Goal: Information Seeking & Learning: Check status

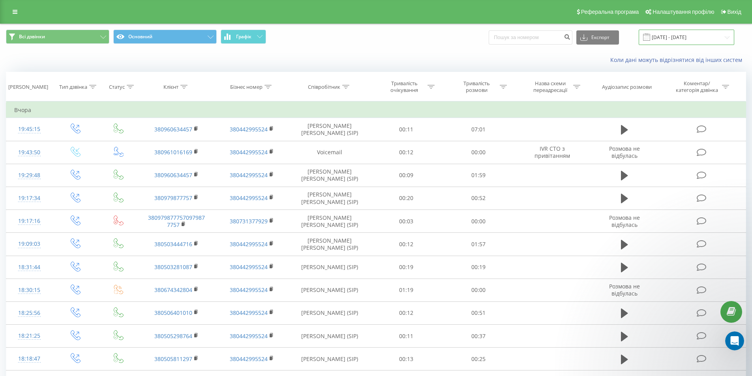
click at [661, 32] on input "[DATE] - [DATE]" at bounding box center [687, 37] width 96 height 15
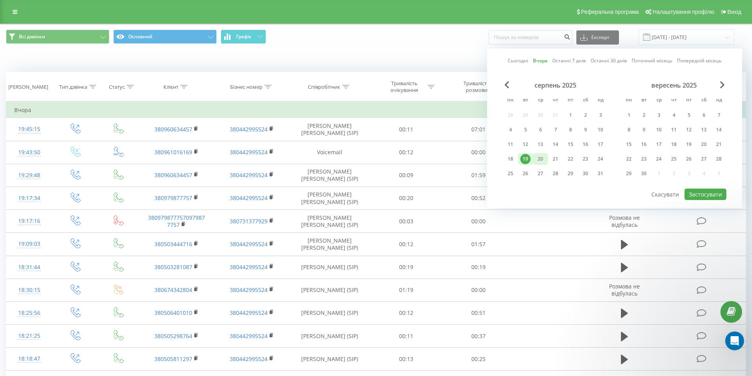
click at [541, 157] on div "20" at bounding box center [540, 159] width 10 height 10
click at [698, 189] on button "Застосувати" at bounding box center [705, 194] width 42 height 11
type input "[DATE] - [DATE]"
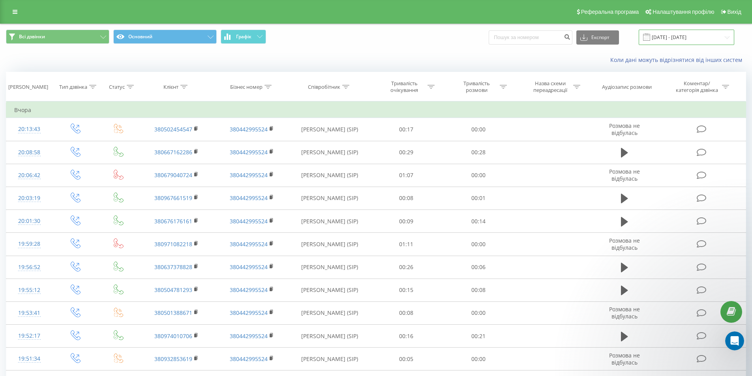
click at [672, 34] on input "[DATE] - [DATE]" at bounding box center [687, 37] width 96 height 15
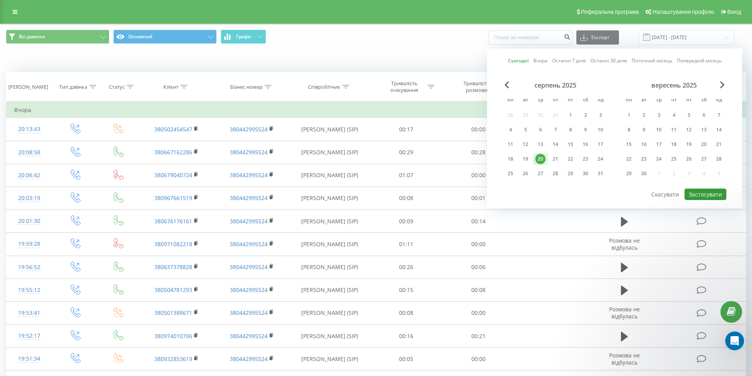
click at [694, 196] on button "Застосувати" at bounding box center [705, 194] width 42 height 11
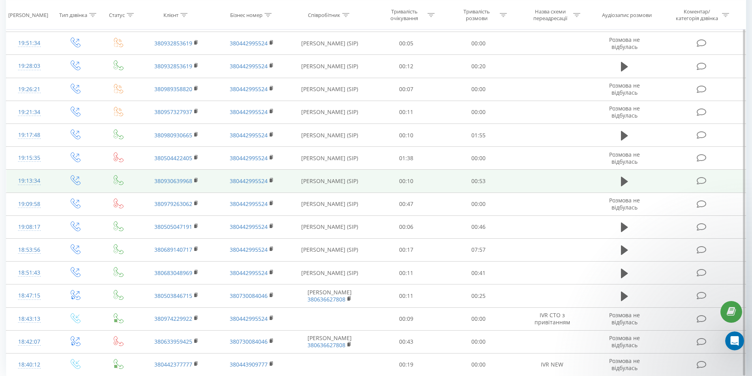
scroll to position [346, 0]
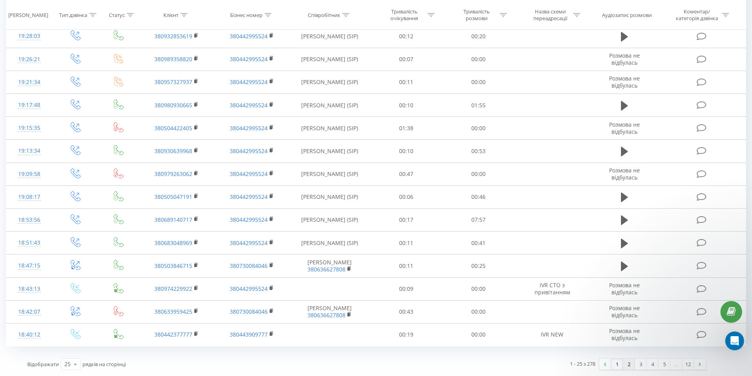
click at [629, 366] on link "2" at bounding box center [629, 364] width 12 height 11
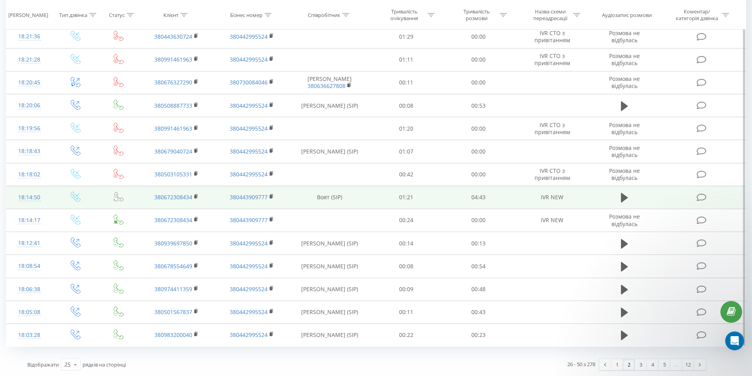
scroll to position [346, 0]
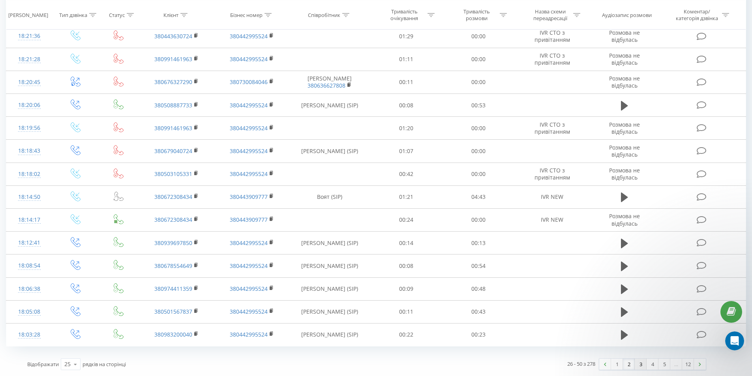
click at [645, 367] on link "3" at bounding box center [641, 364] width 12 height 11
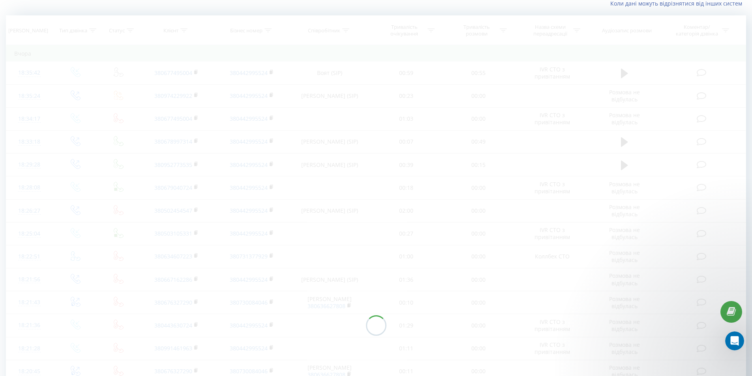
scroll to position [52, 0]
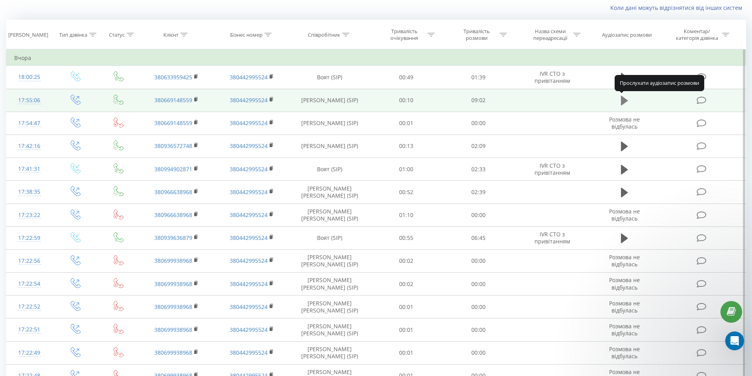
click at [628, 99] on button at bounding box center [624, 101] width 12 height 12
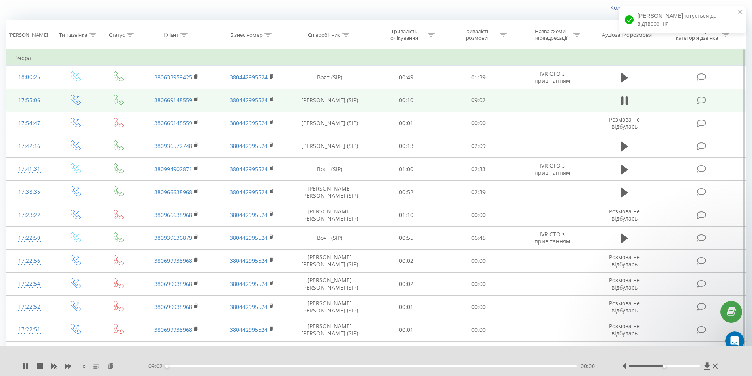
click at [694, 366] on div at bounding box center [664, 366] width 71 height 2
drag, startPoint x: 693, startPoint y: 366, endPoint x: 699, endPoint y: 352, distance: 15.0
click at [700, 365] on div "Accessibility label" at bounding box center [699, 366] width 3 height 3
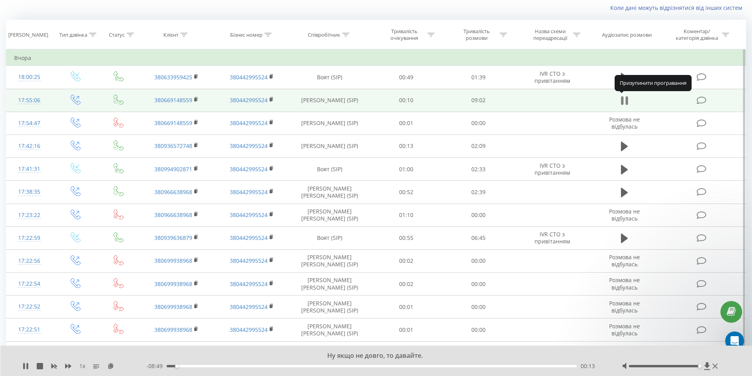
click at [627, 101] on icon at bounding box center [626, 100] width 2 height 9
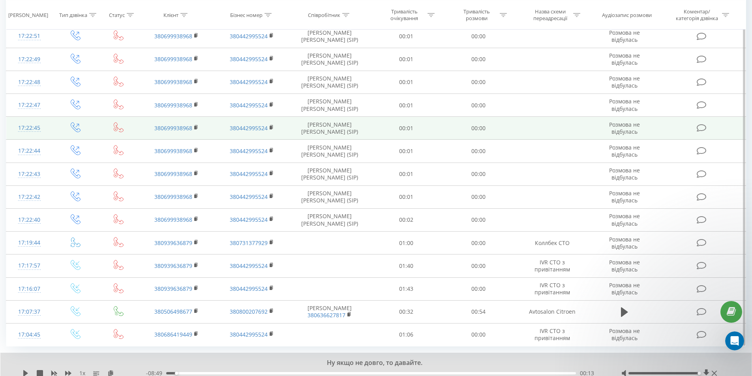
scroll to position [376, 0]
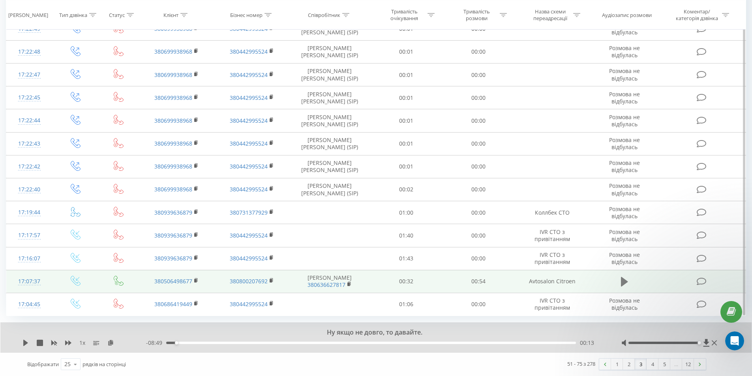
click at [624, 283] on icon at bounding box center [624, 281] width 7 height 9
click at [651, 361] on link "4" at bounding box center [652, 364] width 12 height 11
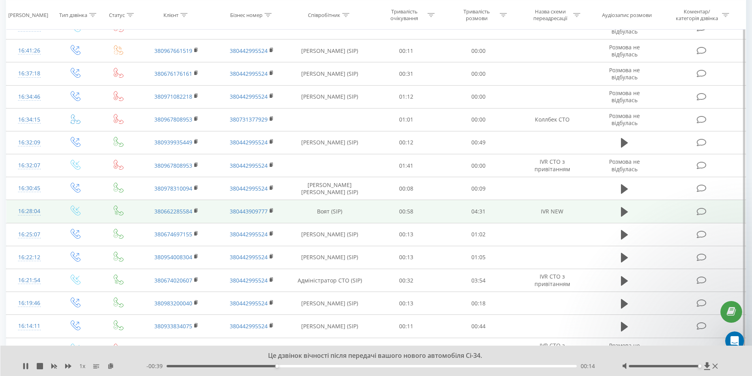
scroll to position [210, 0]
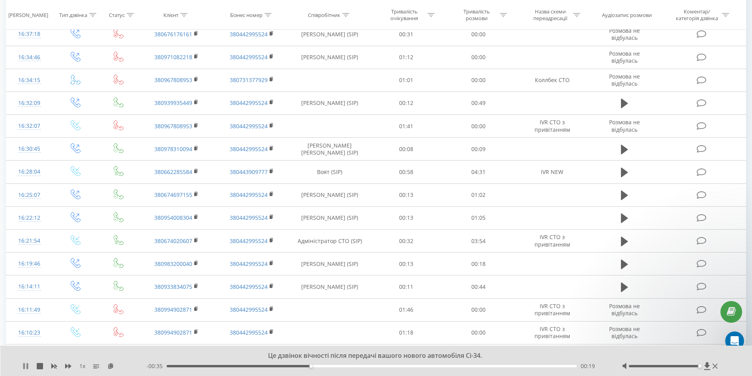
click at [26, 365] on icon at bounding box center [25, 366] width 6 height 6
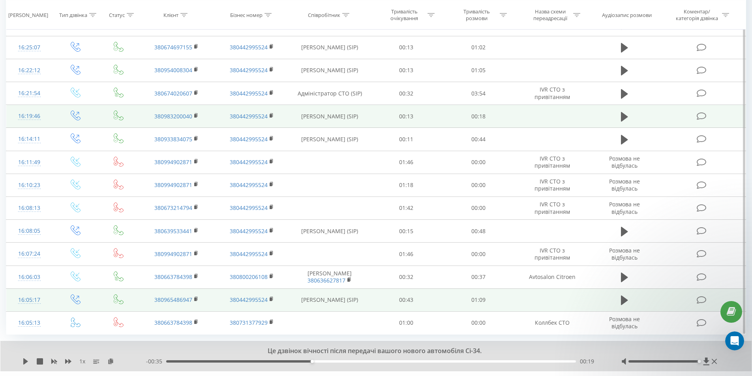
scroll to position [368, 0]
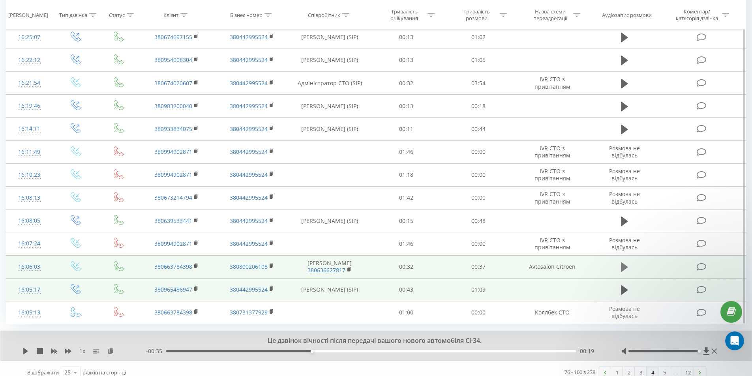
click at [621, 268] on icon at bounding box center [624, 267] width 7 height 11
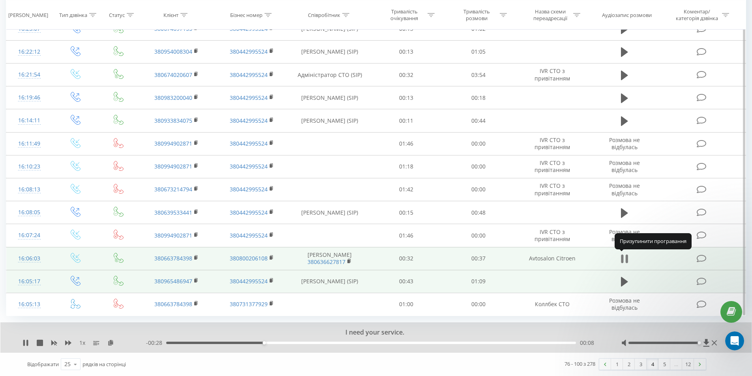
click at [624, 255] on icon at bounding box center [624, 258] width 7 height 11
click at [665, 365] on link "5" at bounding box center [664, 364] width 12 height 11
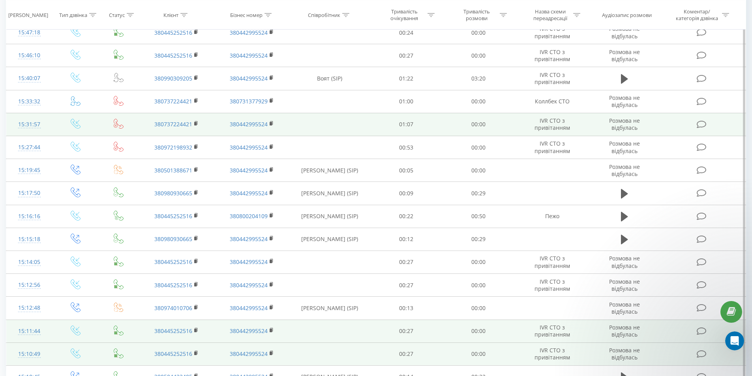
scroll to position [328, 0]
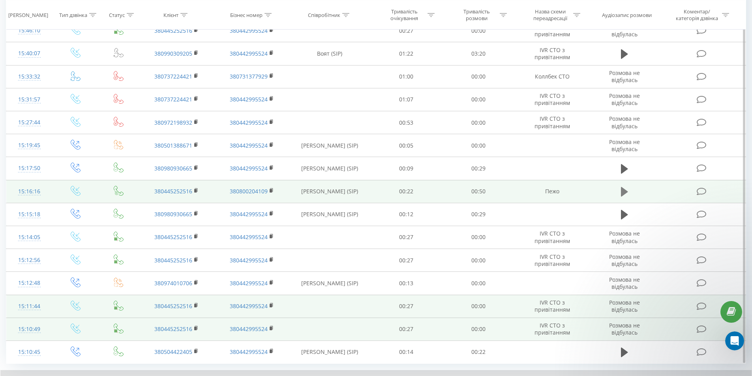
click at [622, 195] on icon at bounding box center [624, 191] width 7 height 9
click at [622, 195] on icon at bounding box center [622, 191] width 2 height 9
click at [622, 195] on icon at bounding box center [624, 191] width 7 height 9
click at [622, 195] on icon at bounding box center [622, 191] width 2 height 9
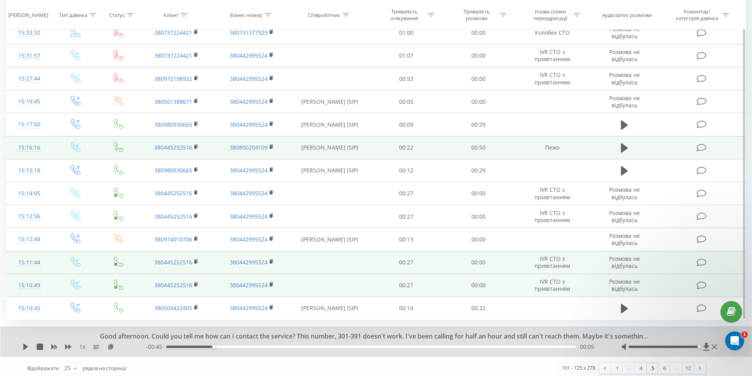
scroll to position [376, 0]
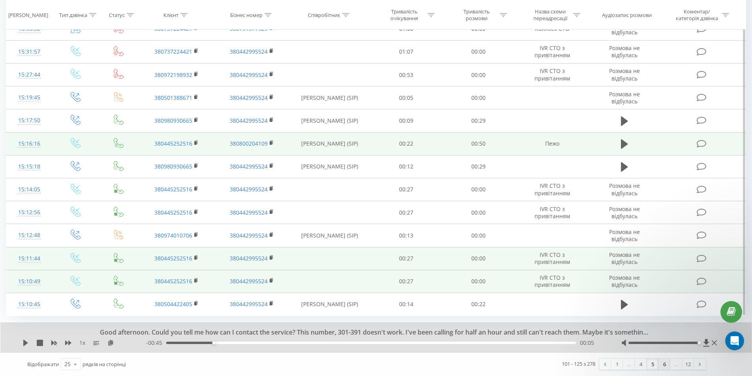
click at [663, 364] on link "6" at bounding box center [664, 364] width 12 height 11
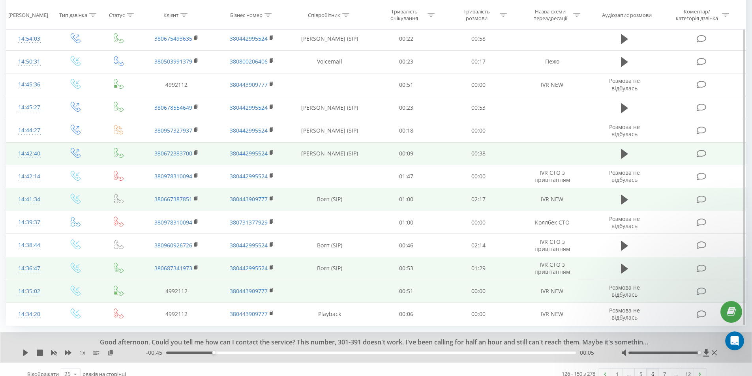
scroll to position [376, 0]
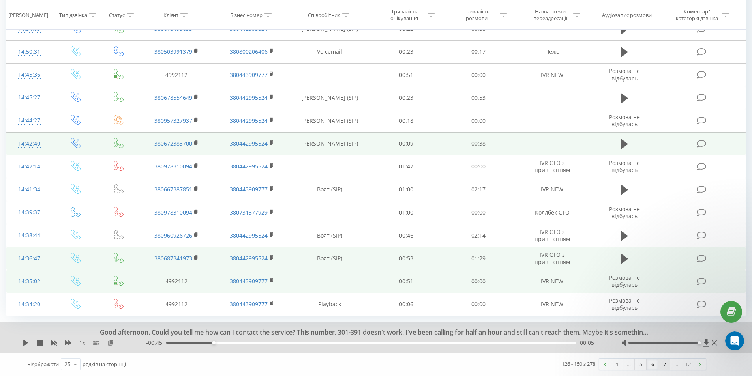
click at [665, 366] on link "7" at bounding box center [664, 364] width 12 height 11
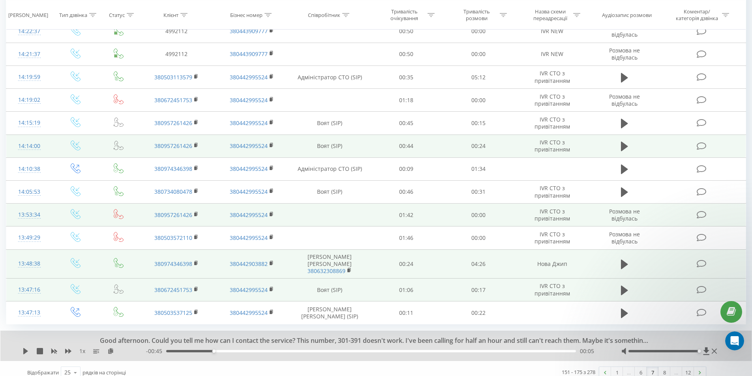
scroll to position [382, 0]
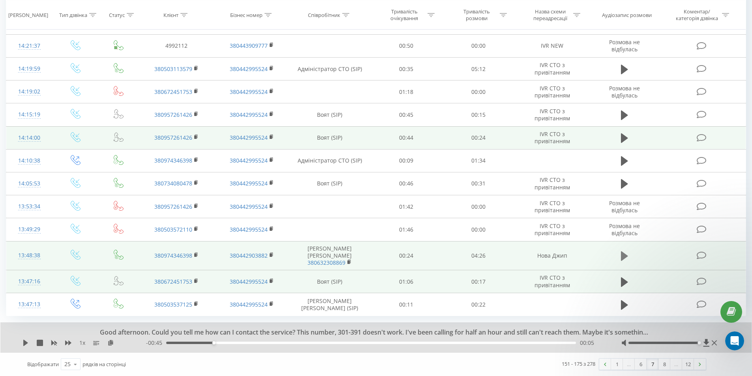
click at [626, 256] on icon at bounding box center [624, 255] width 7 height 9
click at [663, 362] on link "8" at bounding box center [664, 364] width 12 height 11
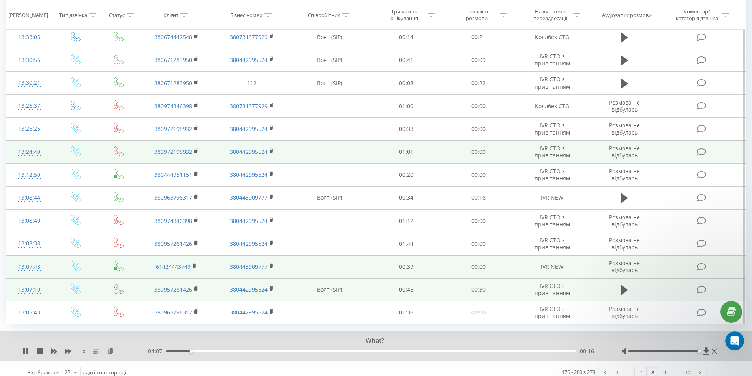
scroll to position [376, 0]
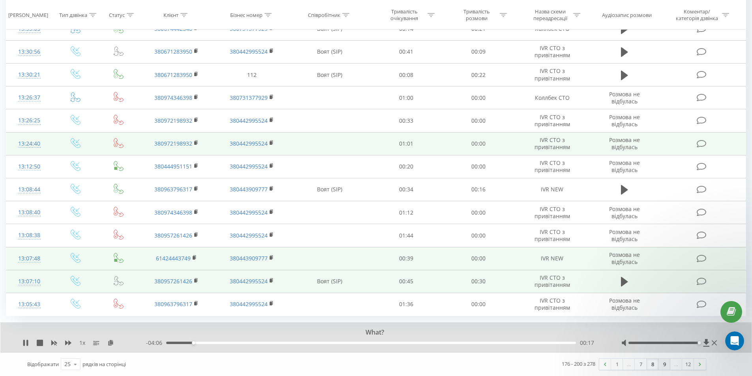
click at [661, 366] on link "9" at bounding box center [664, 364] width 12 height 11
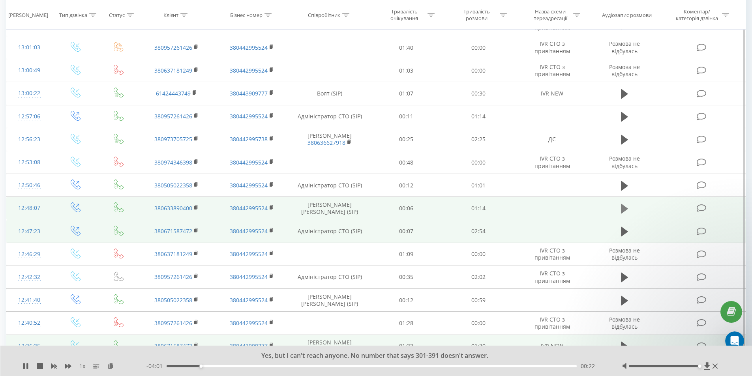
scroll to position [289, 0]
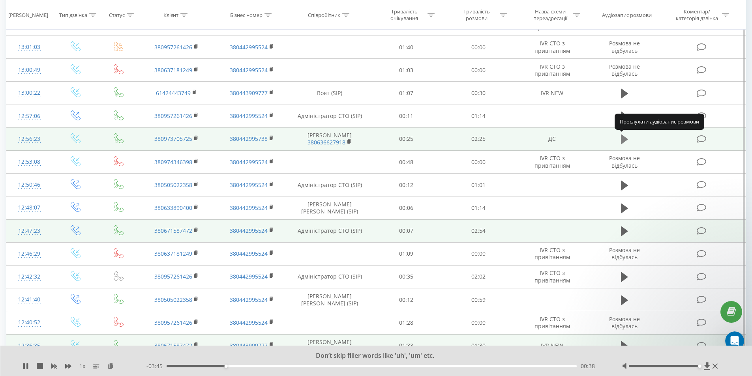
click at [623, 136] on icon at bounding box center [624, 139] width 7 height 9
click at [623, 136] on icon at bounding box center [622, 139] width 2 height 9
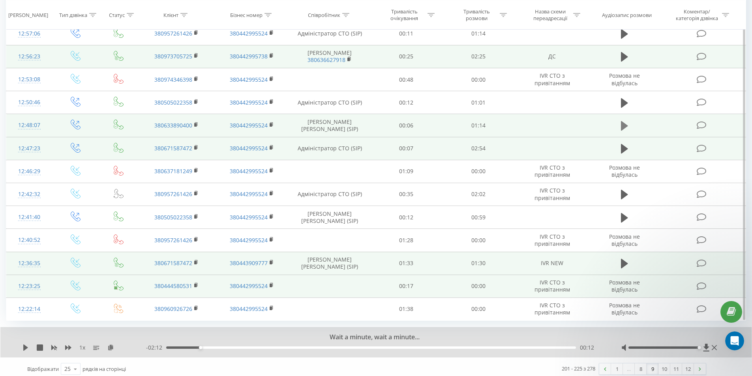
scroll to position [376, 0]
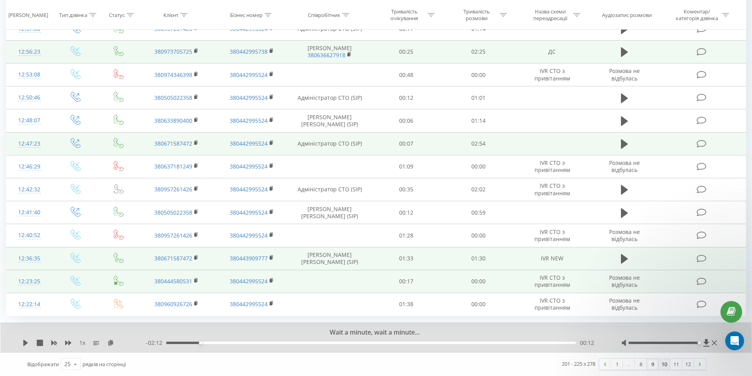
click at [668, 365] on link "10" at bounding box center [664, 364] width 12 height 11
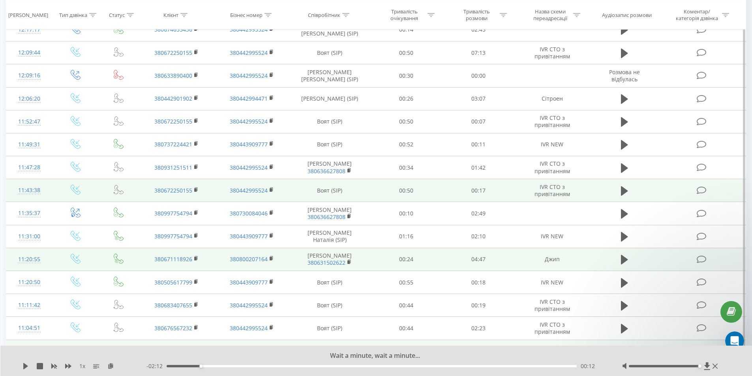
scroll to position [171, 0]
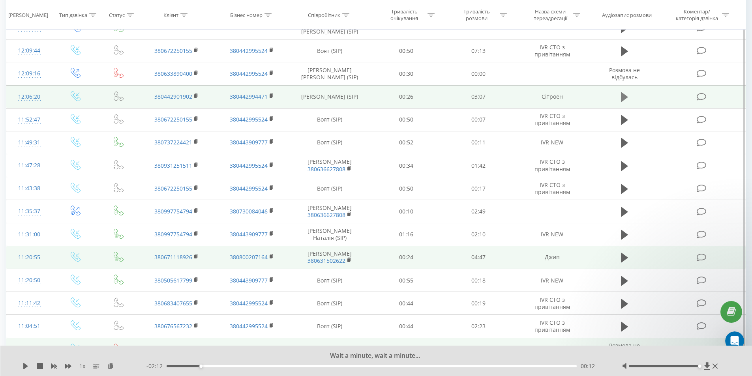
click at [624, 97] on icon at bounding box center [624, 96] width 7 height 9
click at [624, 97] on icon at bounding box center [624, 97] width 7 height 11
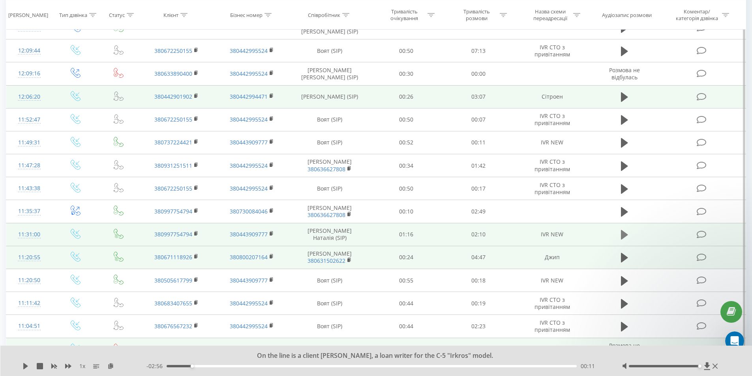
click at [625, 233] on icon at bounding box center [624, 234] width 7 height 9
click at [623, 255] on icon at bounding box center [624, 257] width 7 height 9
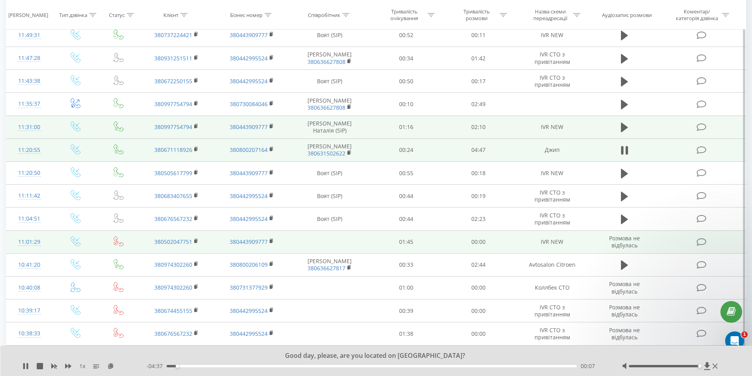
scroll to position [289, 0]
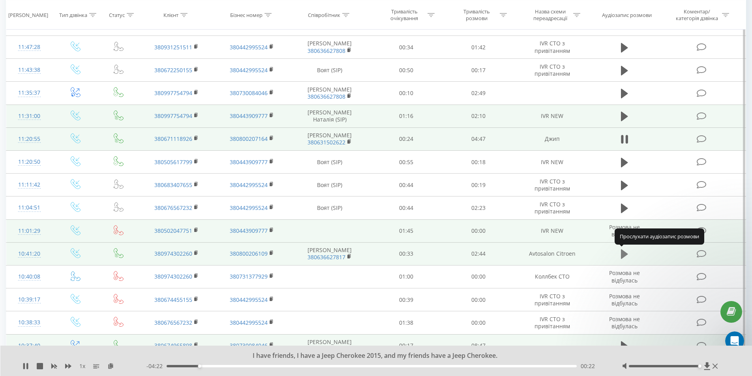
click at [622, 251] on icon at bounding box center [624, 253] width 7 height 9
click at [622, 251] on icon at bounding box center [622, 254] width 2 height 9
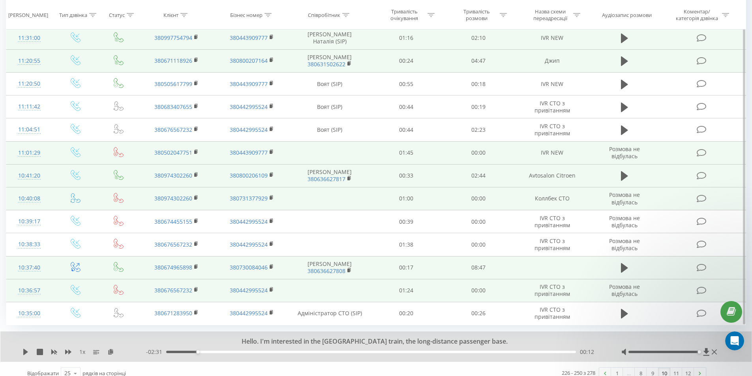
scroll to position [376, 0]
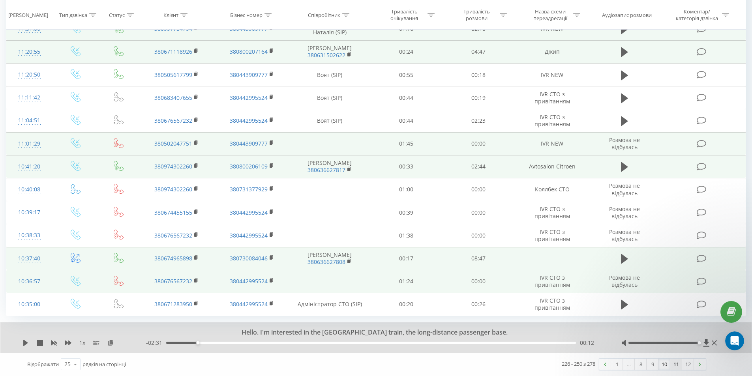
click at [675, 366] on link "11" at bounding box center [676, 364] width 12 height 11
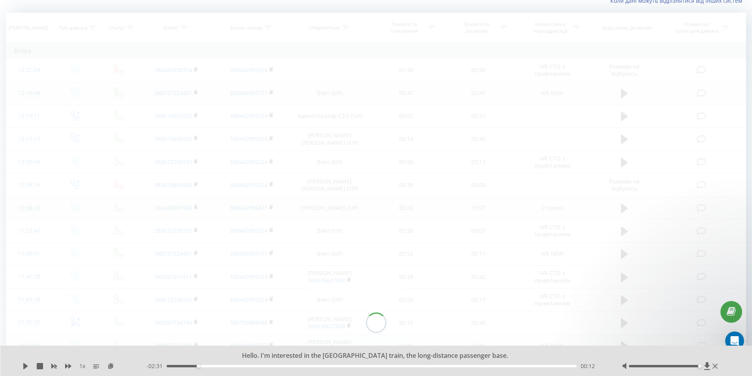
scroll to position [52, 0]
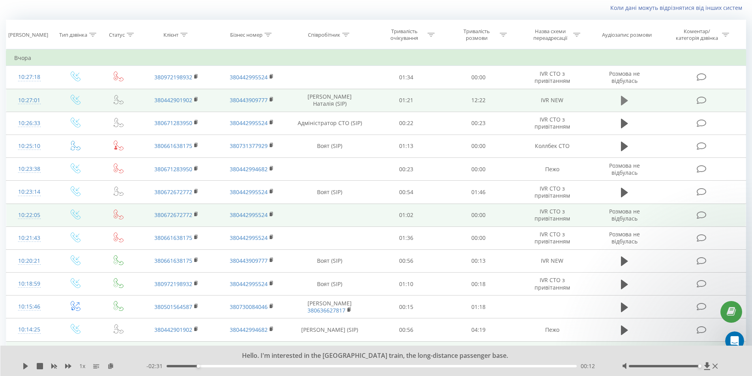
click at [624, 98] on icon at bounding box center [624, 100] width 7 height 9
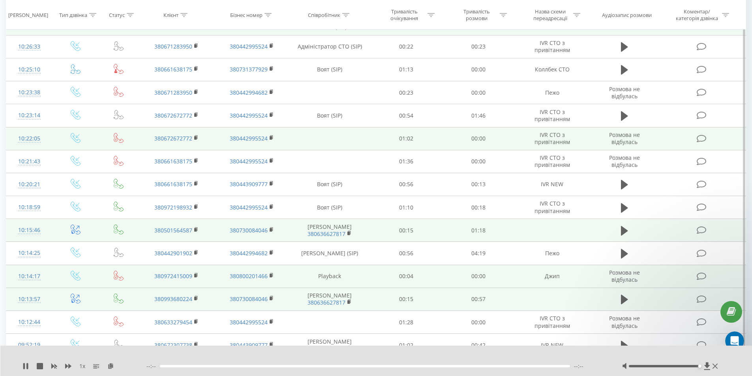
scroll to position [131, 0]
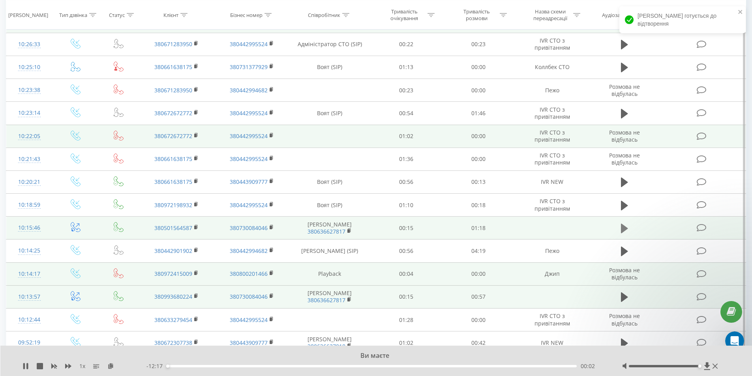
click at [624, 227] on icon at bounding box center [624, 228] width 7 height 9
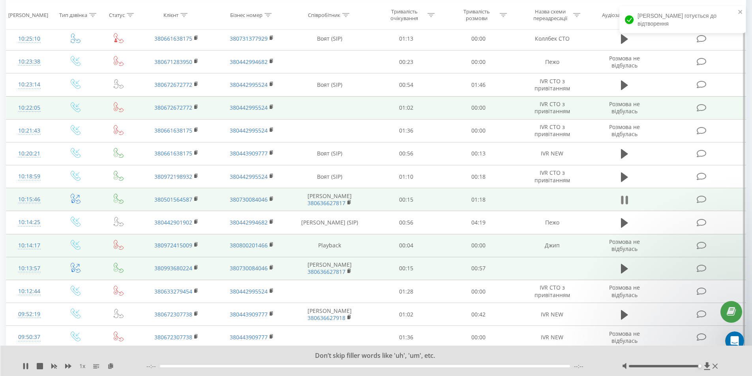
scroll to position [171, 0]
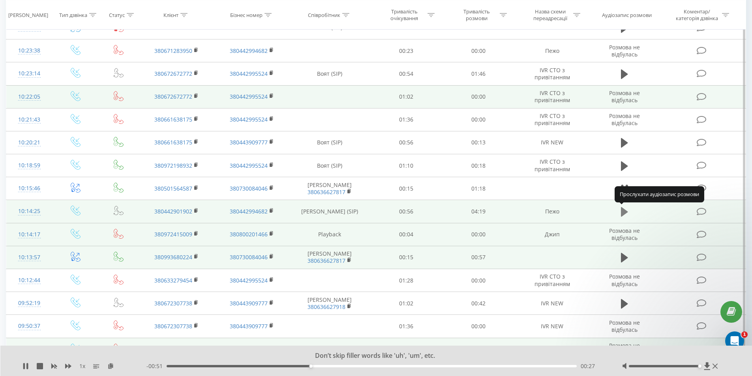
click at [624, 213] on icon at bounding box center [624, 211] width 7 height 9
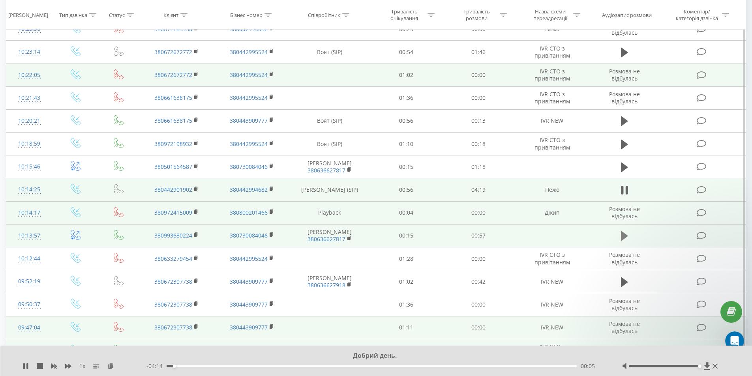
scroll to position [210, 0]
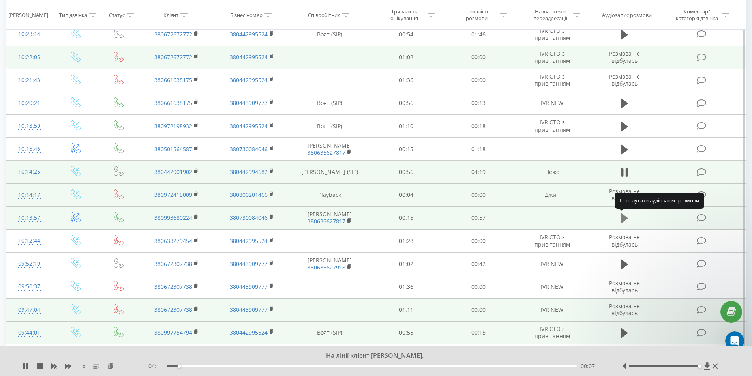
click at [623, 218] on icon at bounding box center [624, 218] width 7 height 9
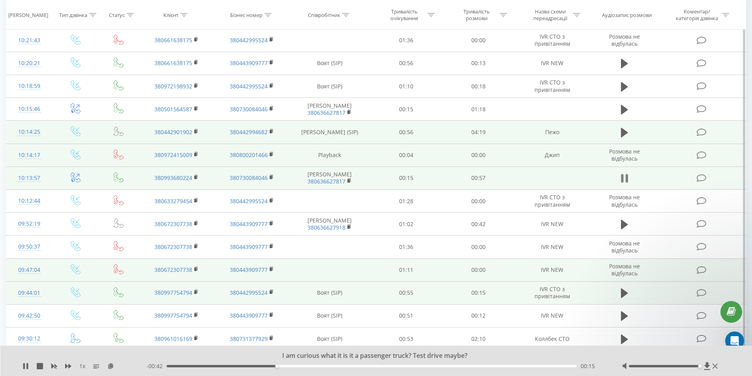
scroll to position [289, 0]
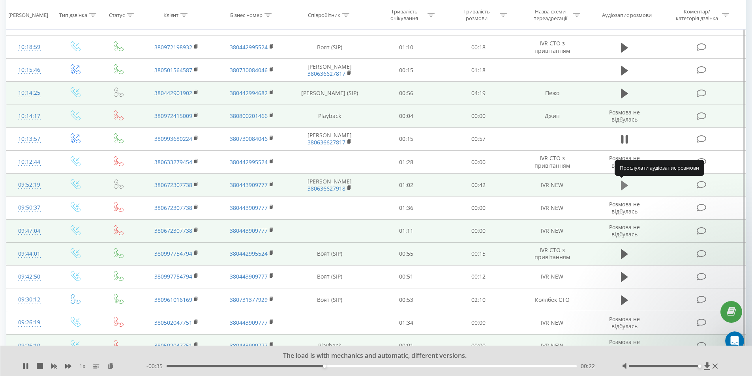
click at [623, 187] on icon at bounding box center [624, 185] width 7 height 9
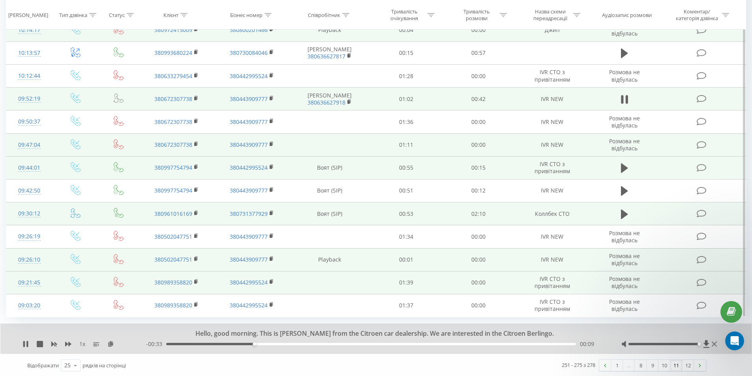
scroll to position [376, 0]
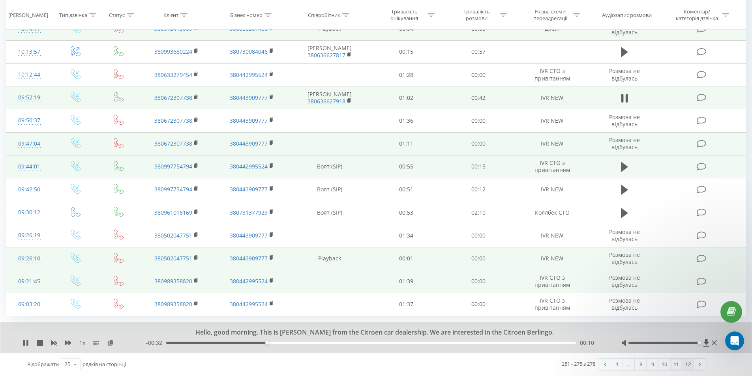
click at [690, 366] on link "12" at bounding box center [688, 364] width 12 height 11
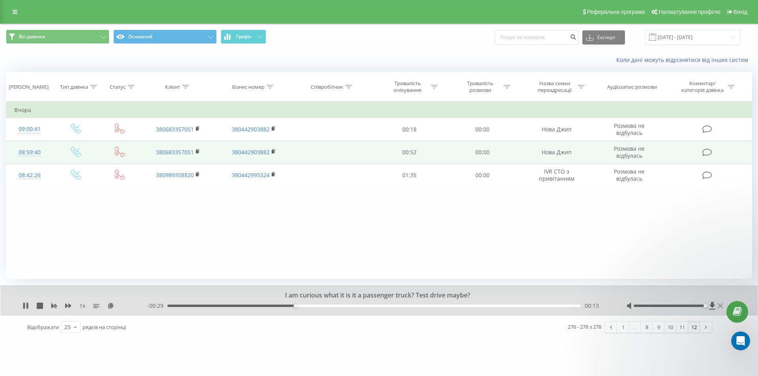
click at [722, 308] on icon at bounding box center [720, 306] width 5 height 5
